Goal: Task Accomplishment & Management: Manage account settings

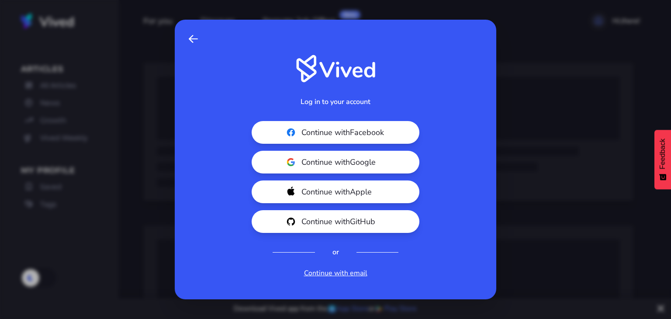
click at [321, 158] on span "Continue with Google" at bounding box center [350, 162] width 98 height 12
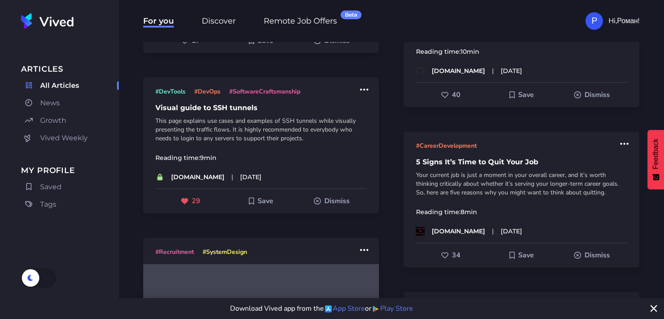
scroll to position [829, 0]
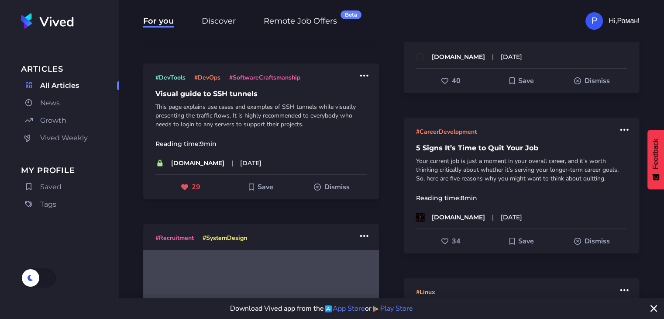
click at [252, 191] on button "Save" at bounding box center [261, 187] width 71 height 16
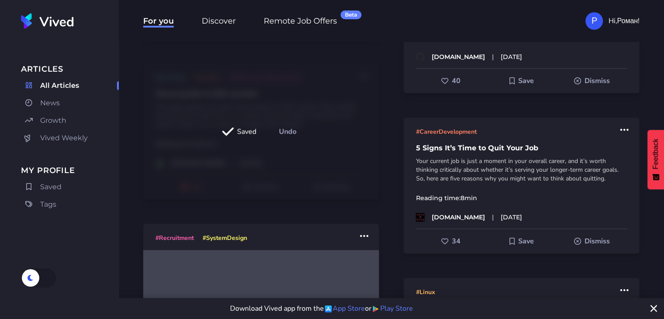
click at [45, 180] on link "Saved" at bounding box center [70, 187] width 98 height 14
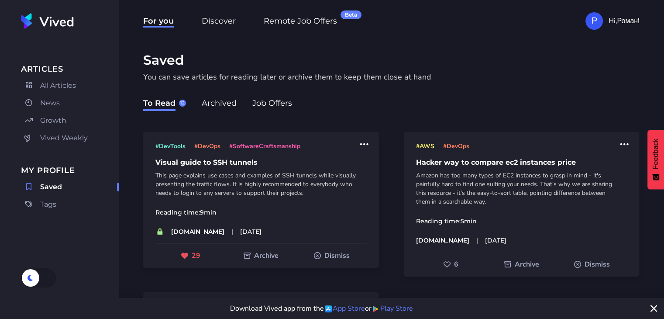
scroll to position [10, 0]
